Goal: Task Accomplishment & Management: Complete application form

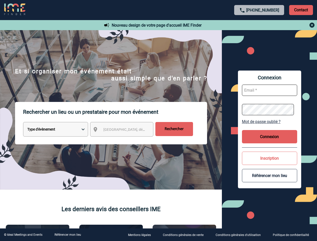
click at [158, 121] on p "Rechercher un lieu ou un prestataire pour mon événement" at bounding box center [115, 112] width 184 height 20
click at [301, 10] on p "Contact" at bounding box center [301, 10] width 24 height 10
click at [259, 25] on div at bounding box center [260, 25] width 112 height 6
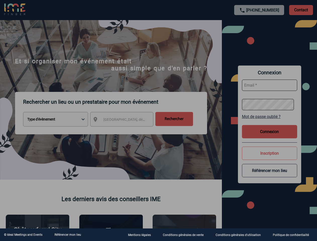
click at [126, 130] on div at bounding box center [158, 120] width 317 height 241
click at [270, 122] on div at bounding box center [158, 120] width 317 height 241
click at [270, 137] on div at bounding box center [158, 120] width 317 height 241
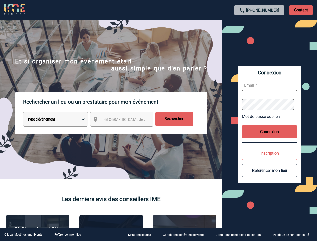
click at [270, 158] on button "Inscription" at bounding box center [269, 153] width 55 height 13
click at [270, 175] on button "Référencer mon lieu" at bounding box center [269, 170] width 55 height 13
click at [68, 235] on link "Référencer mon lieu" at bounding box center [67, 235] width 27 height 4
